Goal: Check status: Check status

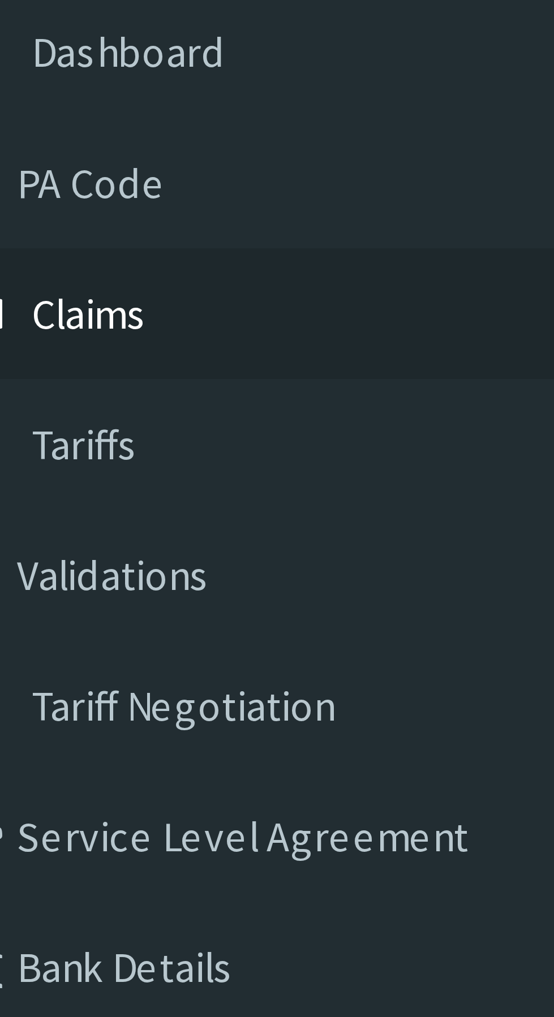
click at [49, 175] on link "Claims" at bounding box center [65, 173] width 130 height 25
click at [52, 176] on link "Claims" at bounding box center [65, 173] width 130 height 25
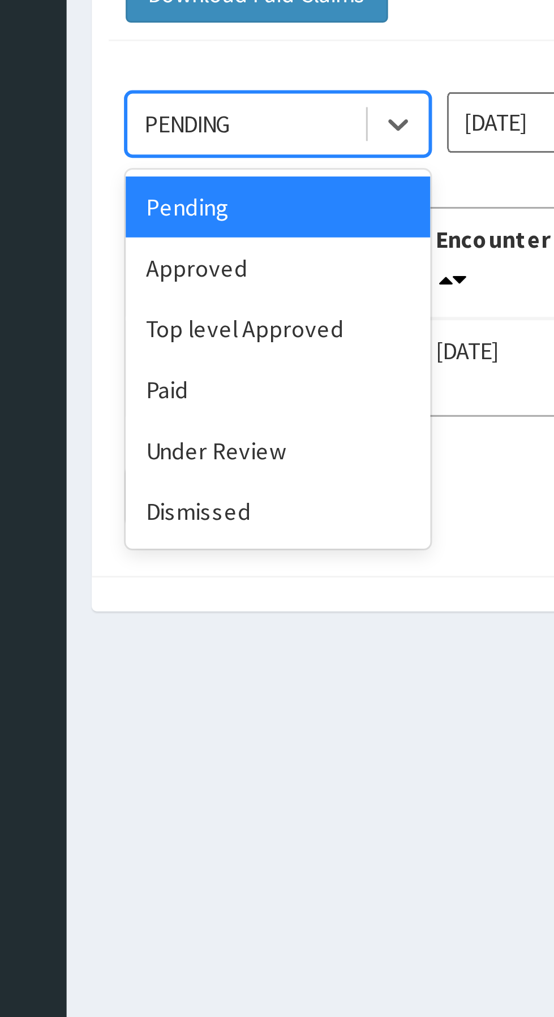
click at [210, 198] on div "Approved" at bounding box center [201, 195] width 102 height 20
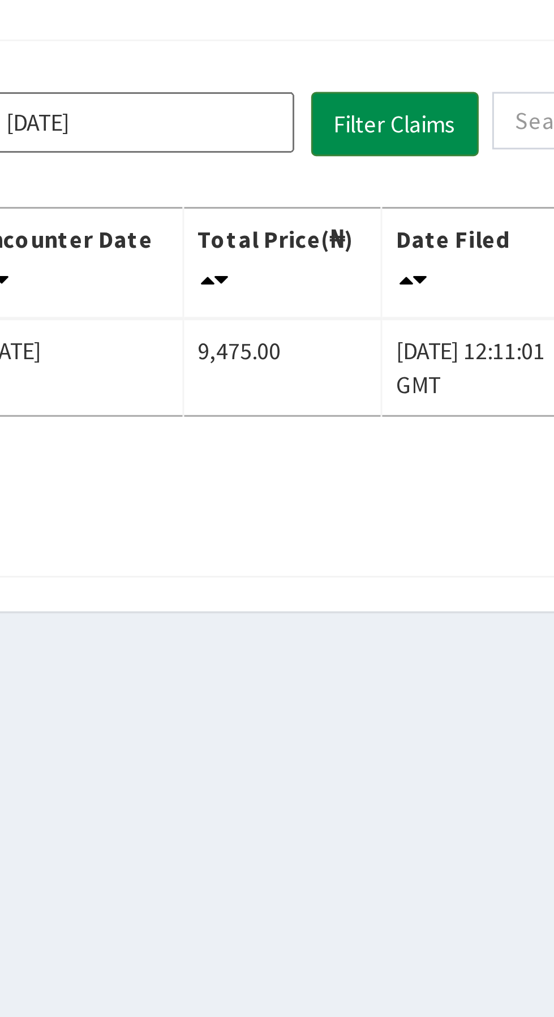
click at [404, 146] on button "Filter Claims" at bounding box center [393, 146] width 56 height 21
